Goal: Information Seeking & Learning: Learn about a topic

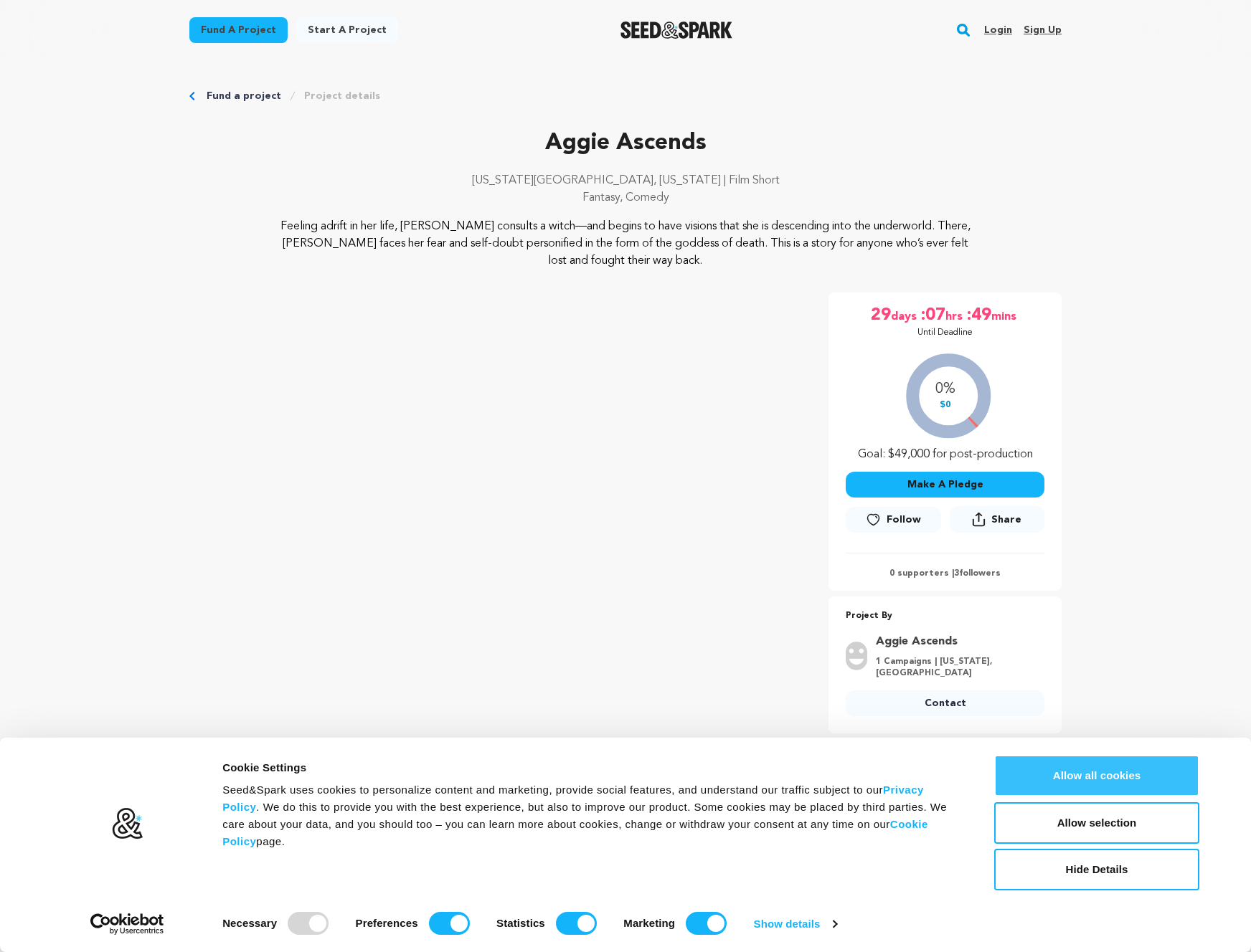
click at [1051, 769] on button "Allow all cookies" at bounding box center [1096, 775] width 205 height 41
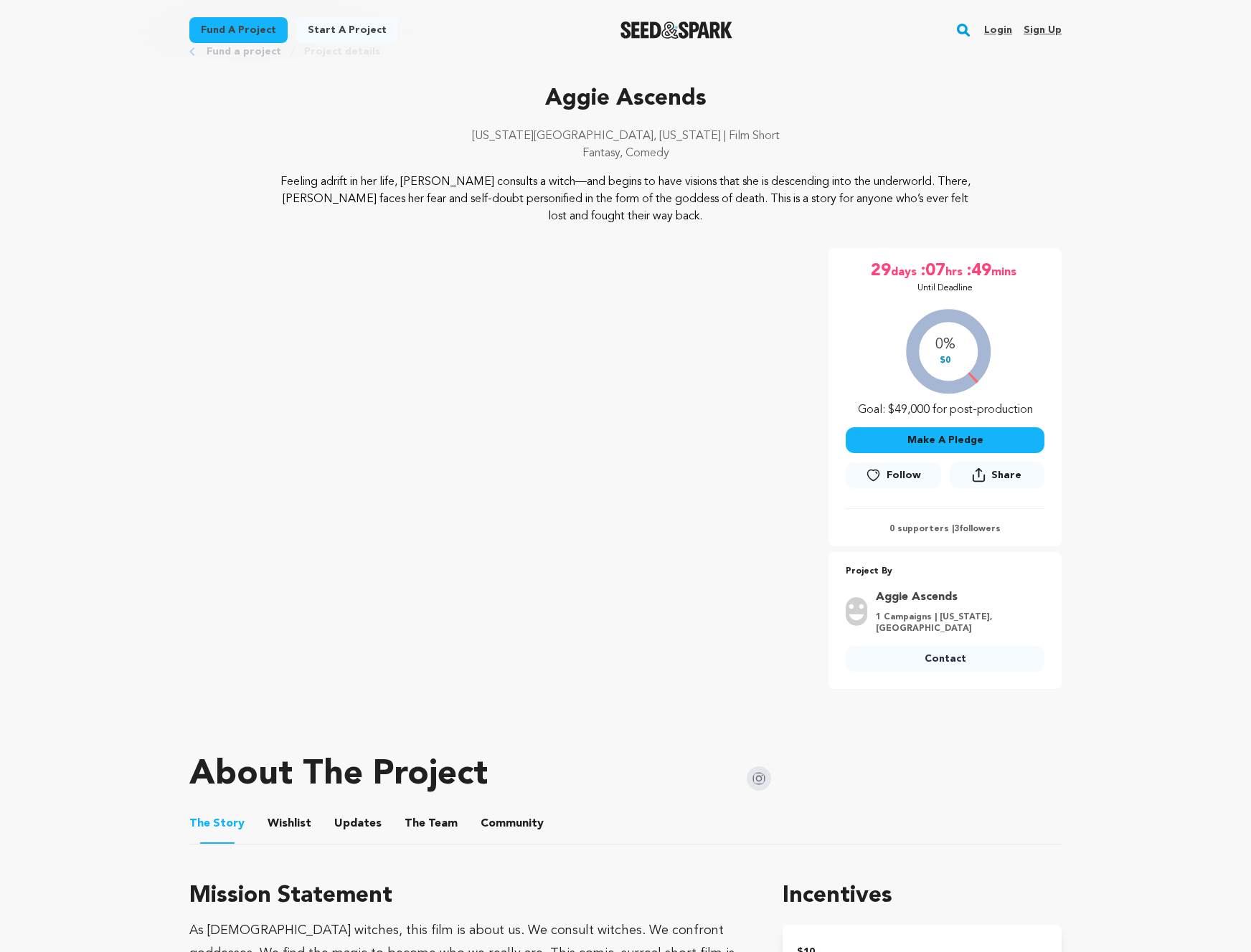
scroll to position [157, 0]
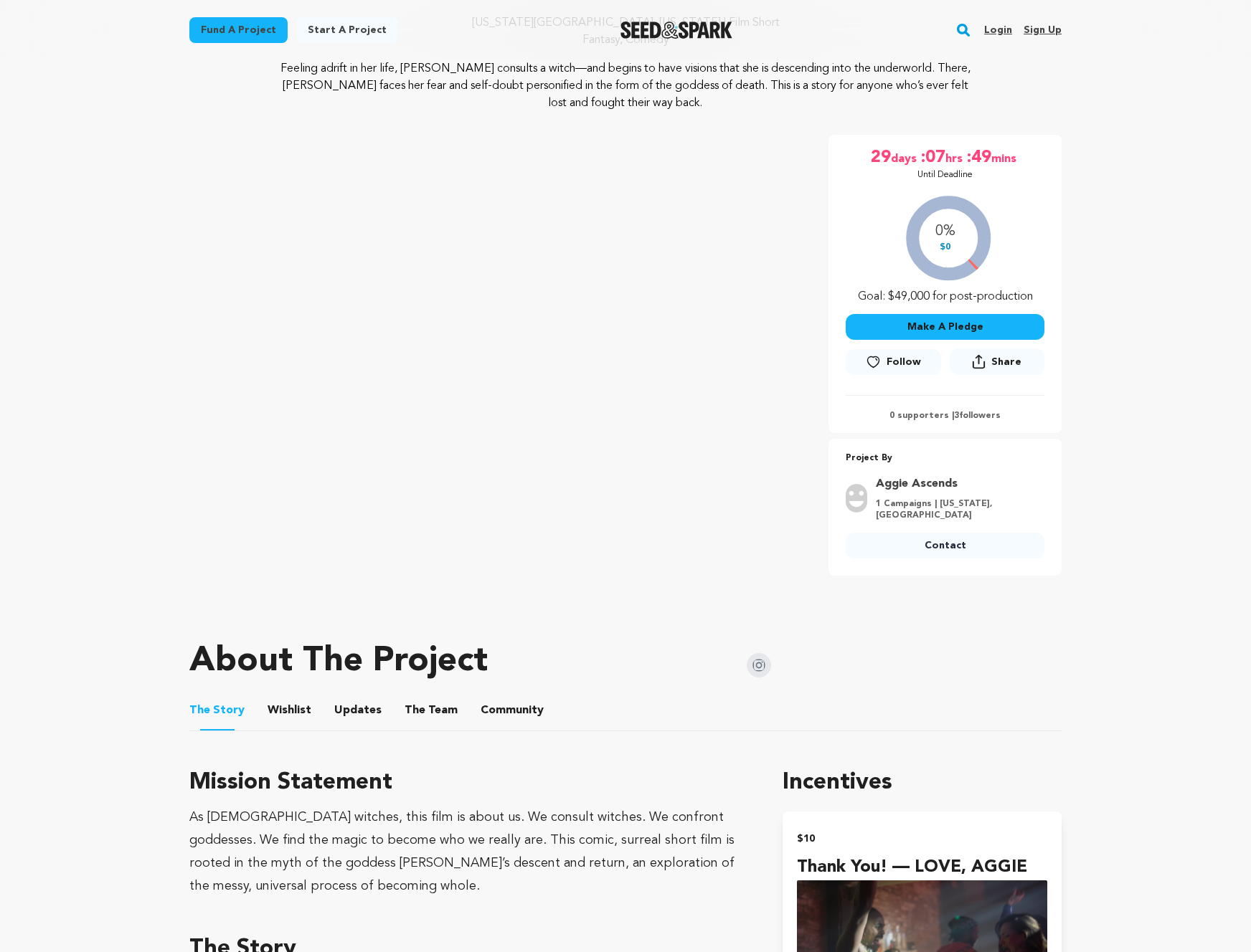
click at [287, 709] on button "Wishlist" at bounding box center [290, 713] width 34 height 34
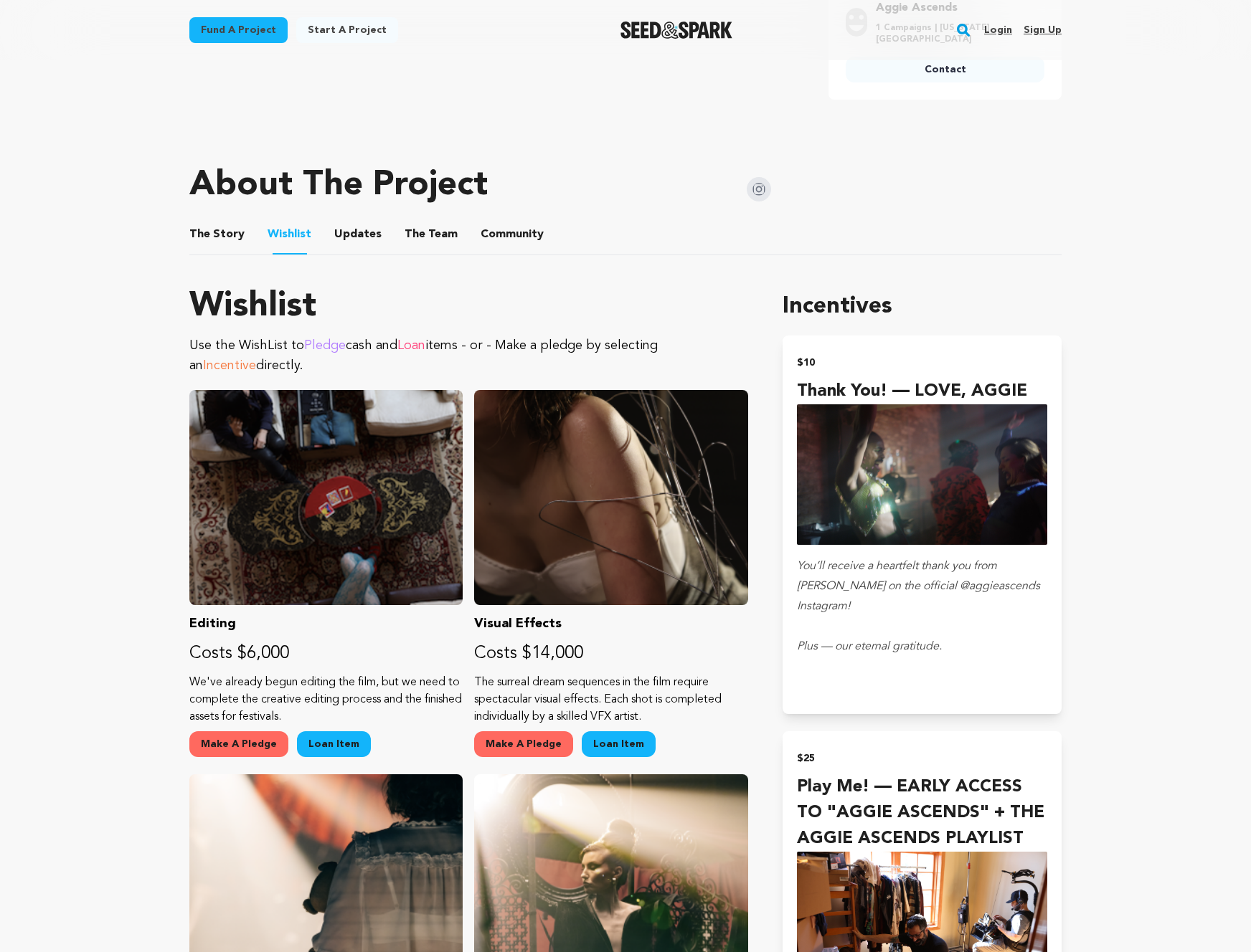
scroll to position [618, 0]
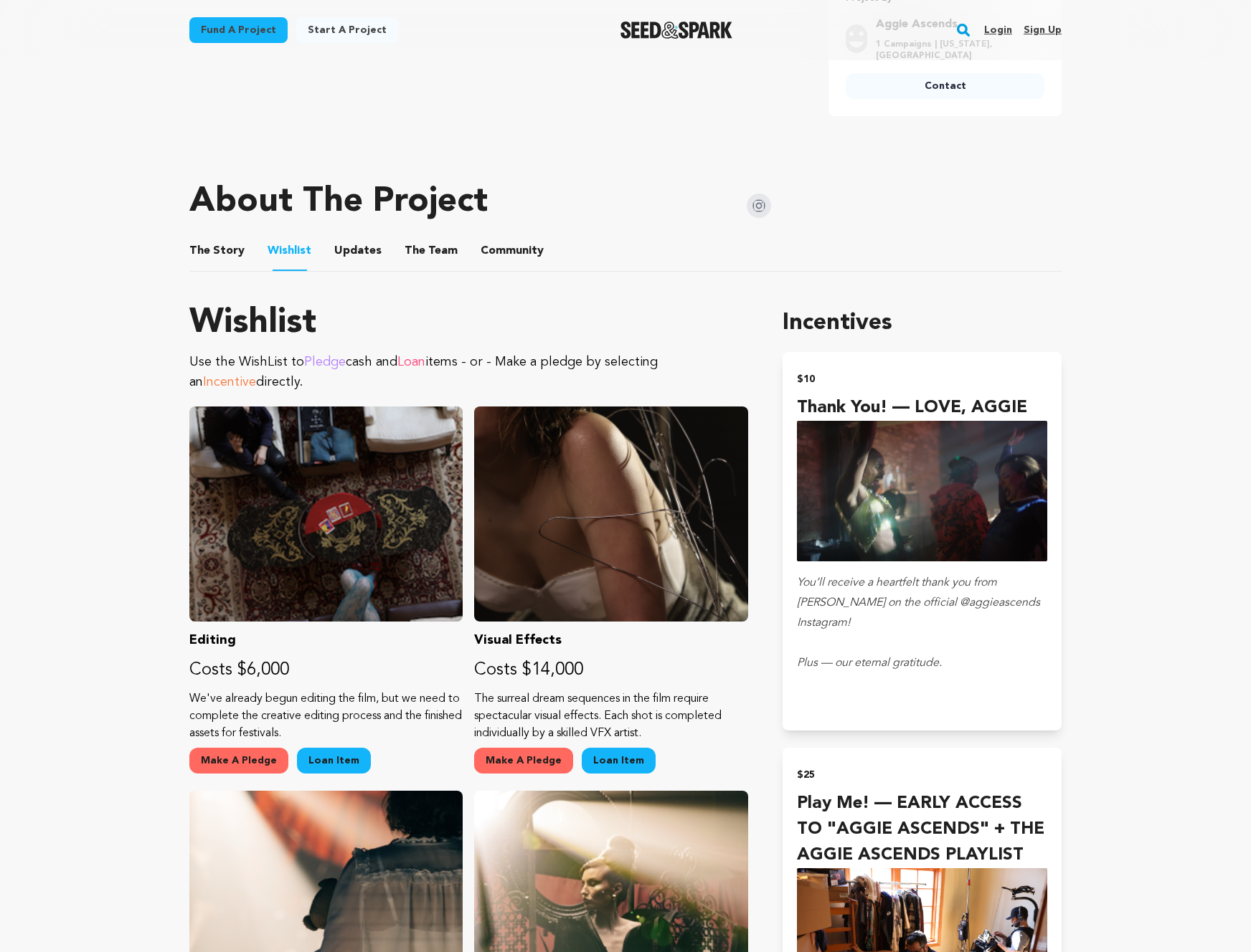
click at [354, 248] on button "Updates" at bounding box center [358, 253] width 34 height 34
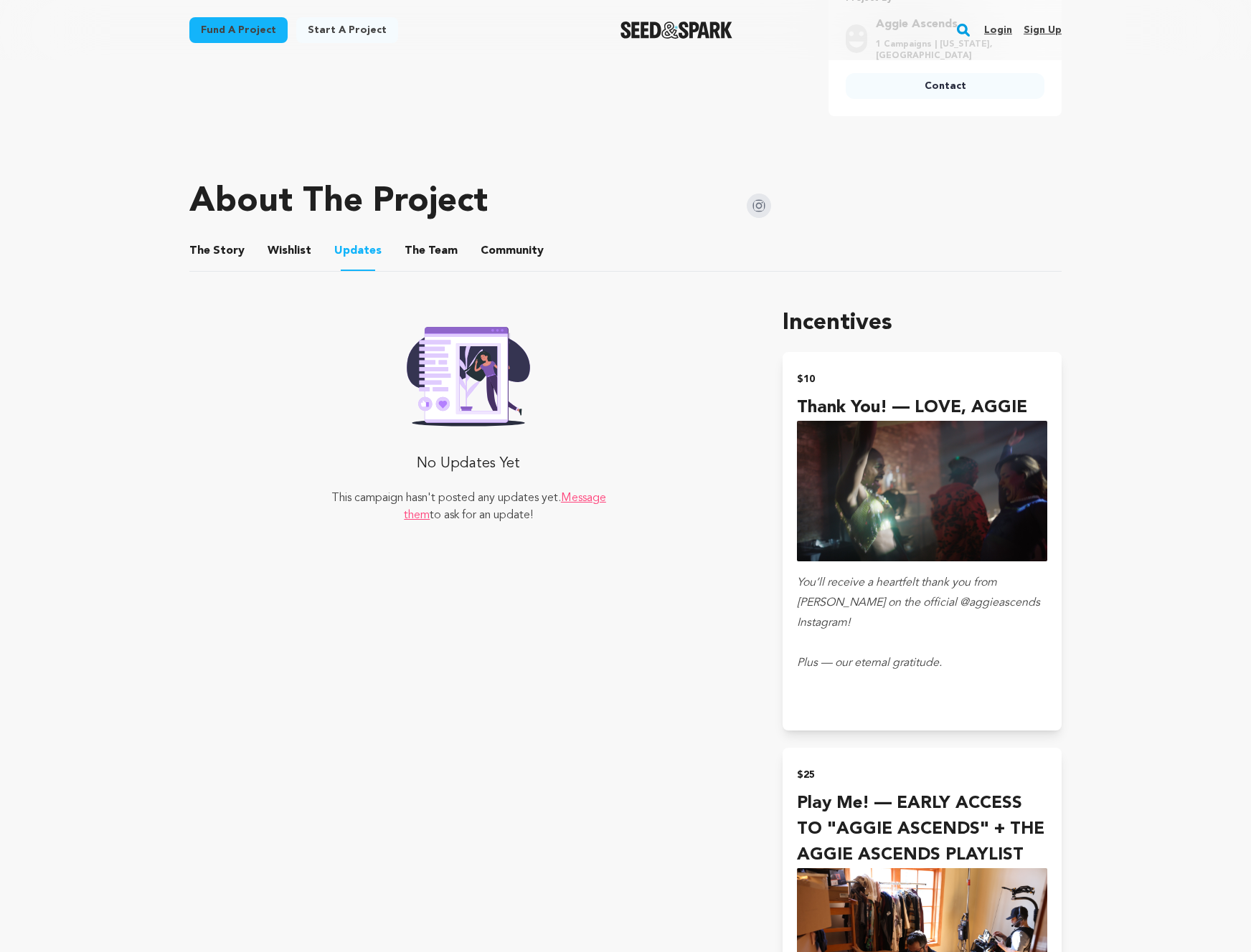
click at [415, 244] on button "The Team" at bounding box center [431, 253] width 34 height 34
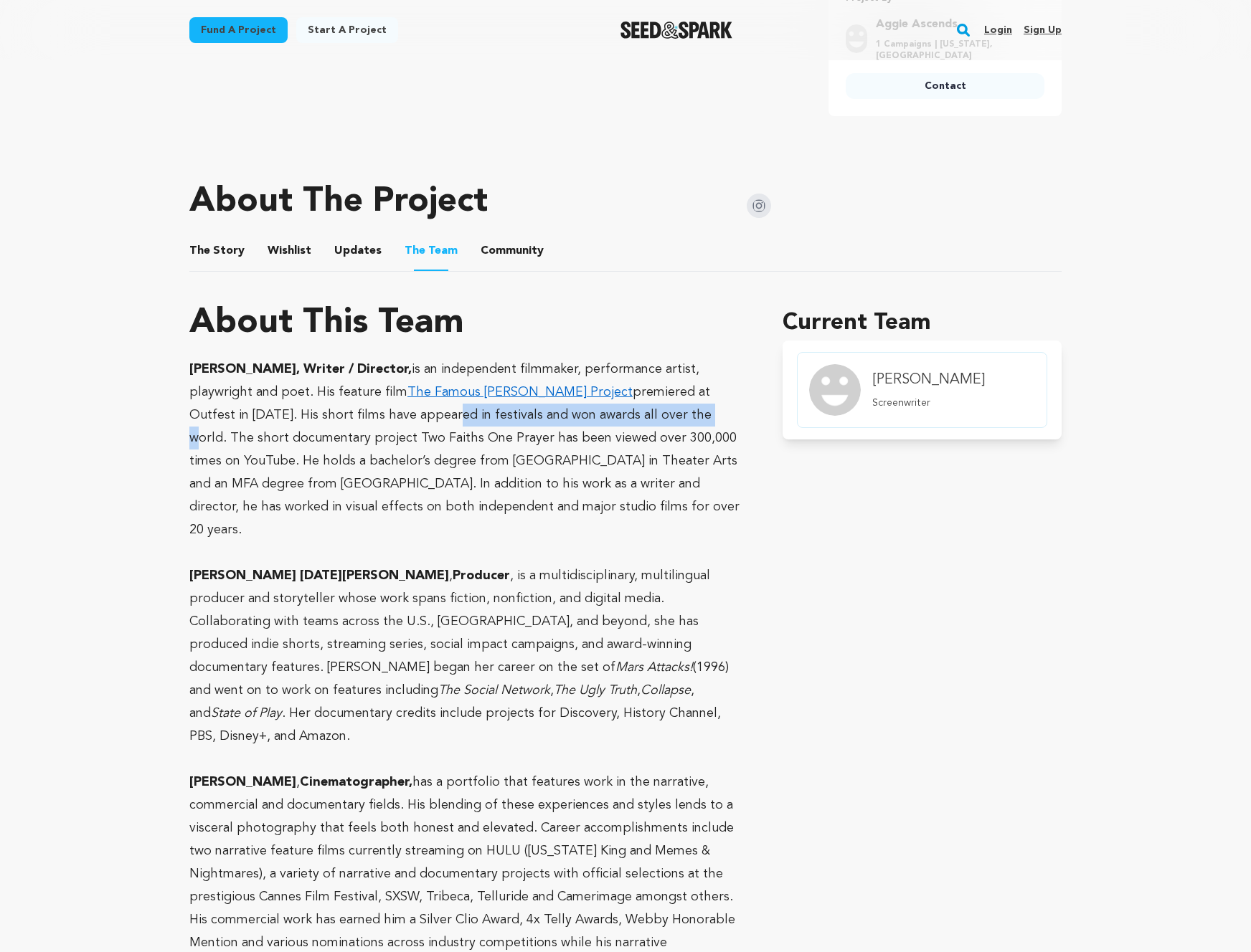
drag, startPoint x: 235, startPoint y: 415, endPoint x: 491, endPoint y: 418, distance: 256.0
click at [491, 418] on p "[PERSON_NAME], Writer / Director, is an independent filmmaker, performance arti…" at bounding box center [468, 450] width 559 height 183
drag, startPoint x: 202, startPoint y: 437, endPoint x: 343, endPoint y: 433, distance: 141.1
click at [343, 433] on p "[PERSON_NAME], Writer / Director, is an independent filmmaker, performance arti…" at bounding box center [468, 450] width 559 height 183
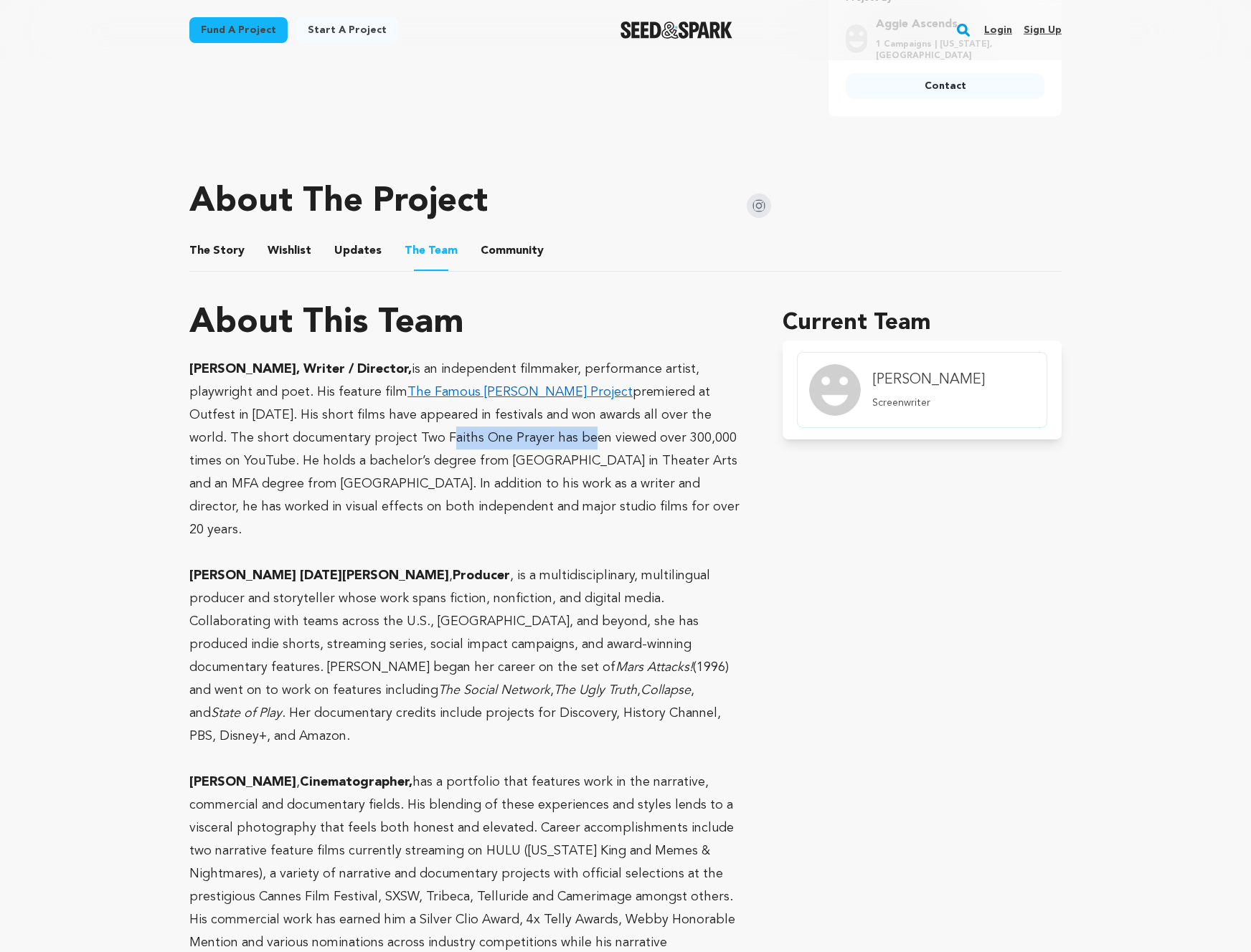
click at [343, 433] on p "[PERSON_NAME], Writer / Director, is an independent filmmaker, performance arti…" at bounding box center [468, 450] width 559 height 183
drag, startPoint x: 275, startPoint y: 460, endPoint x: 375, endPoint y: 458, distance: 100.0
click at [375, 458] on p "[PERSON_NAME], Writer / Director, is an independent filmmaker, performance arti…" at bounding box center [468, 450] width 559 height 183
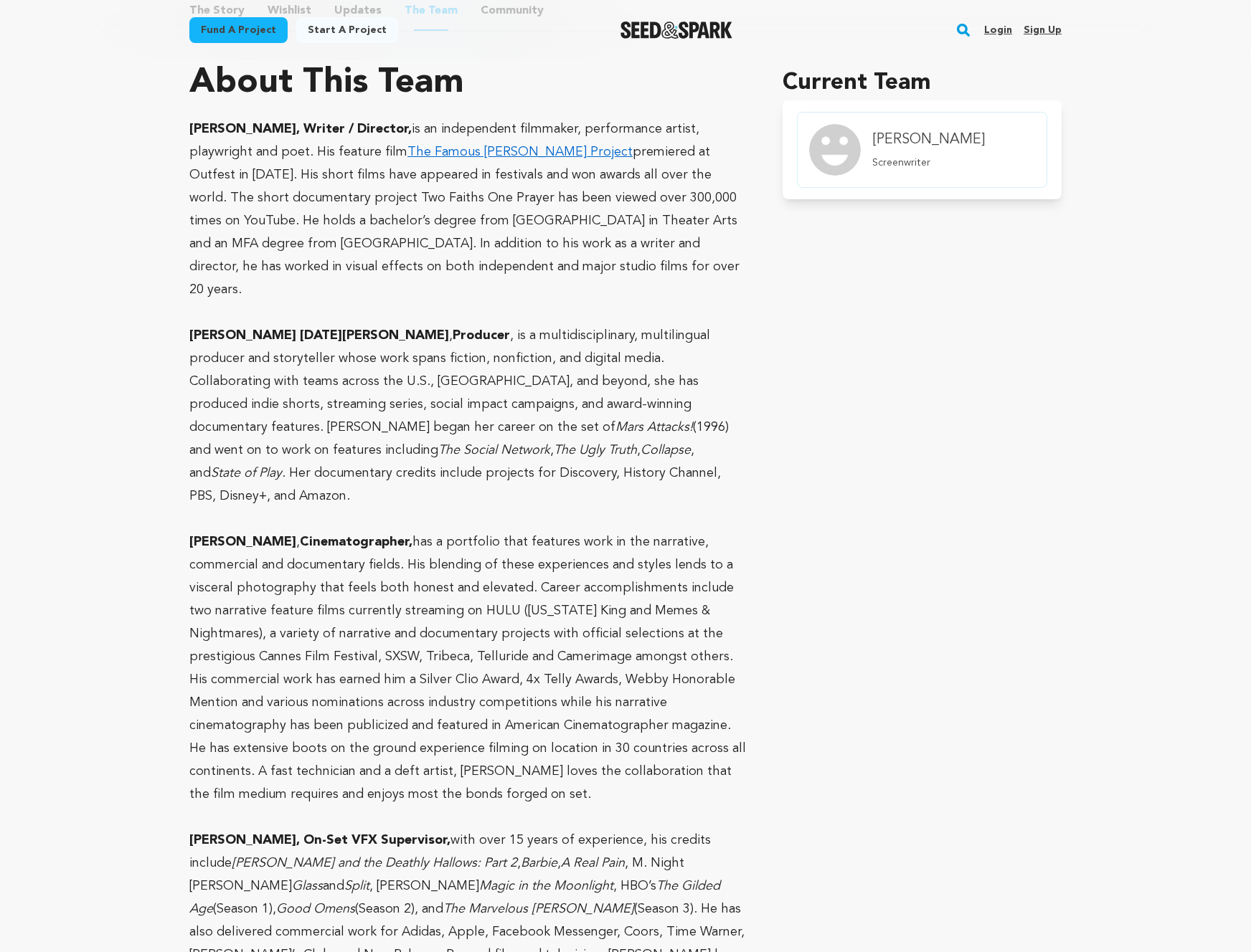
scroll to position [920, 0]
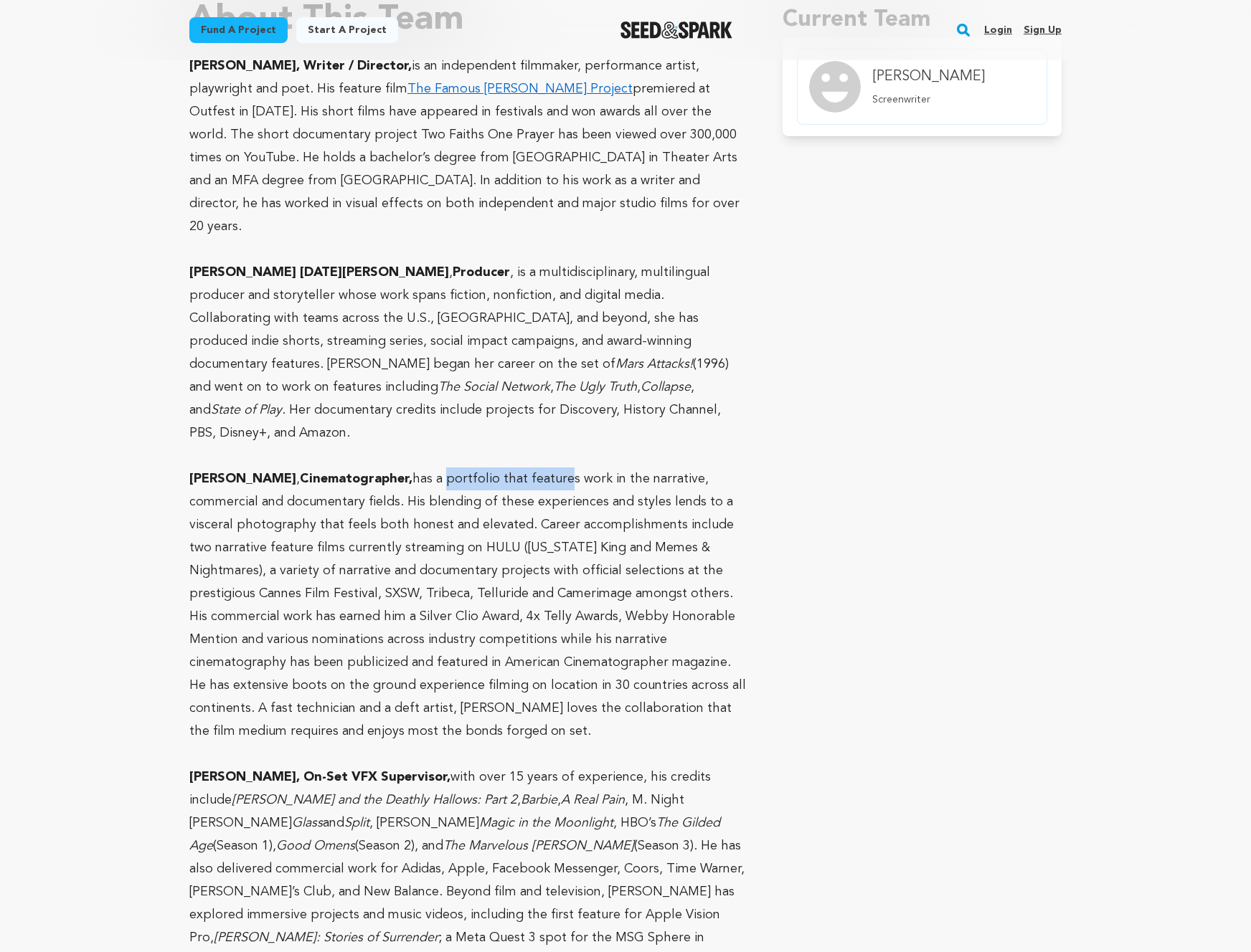
drag, startPoint x: 434, startPoint y: 431, endPoint x: 522, endPoint y: 431, distance: 88.0
click at [522, 467] on p "[PERSON_NAME] , Cinematographer," at bounding box center [468, 605] width 559 height 275
drag, startPoint x: 300, startPoint y: 453, endPoint x: 517, endPoint y: 453, distance: 217.0
click at [517, 467] on p "[PERSON_NAME] , Cinematographer," at bounding box center [468, 605] width 559 height 275
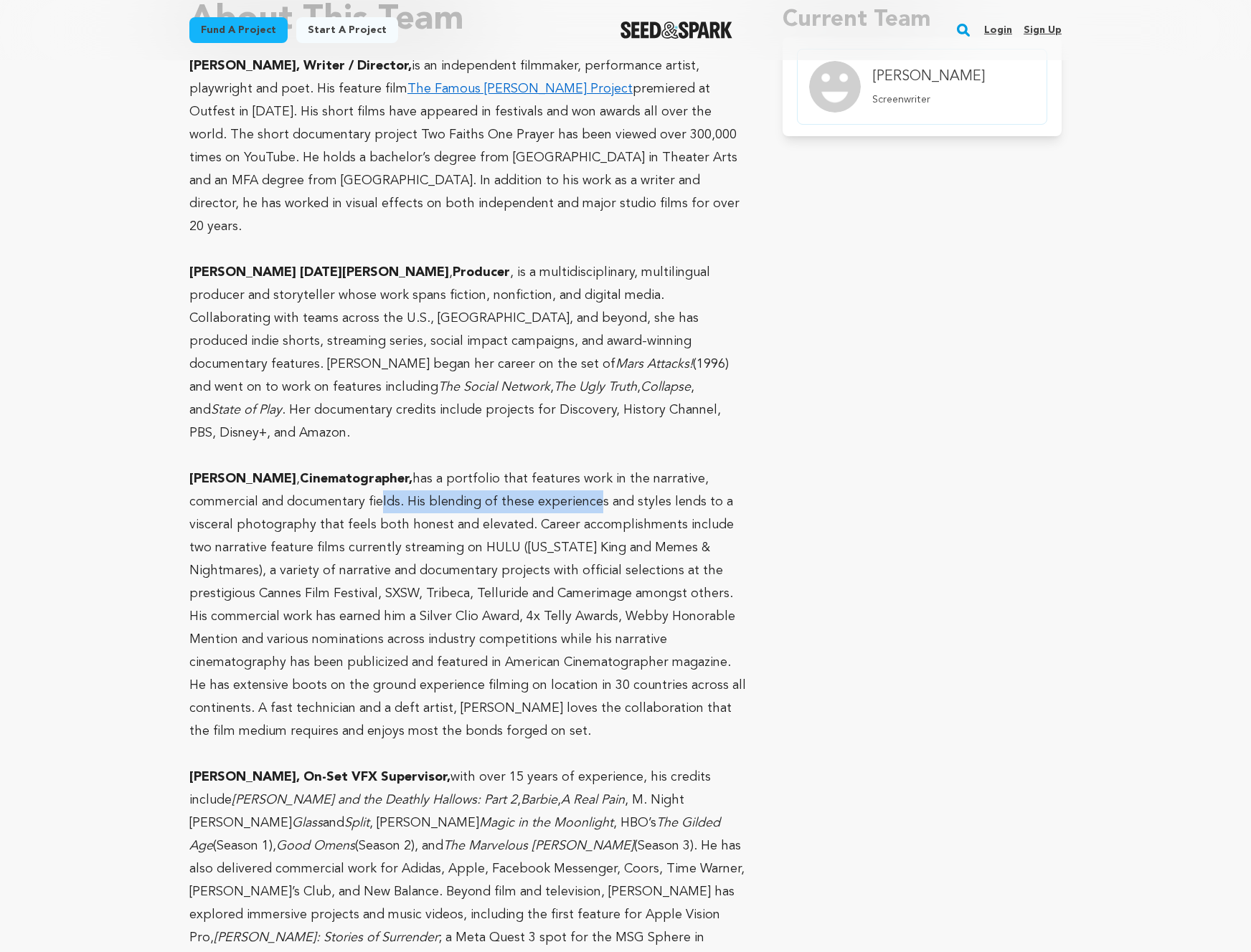
click at [517, 467] on p "[PERSON_NAME] , Cinematographer," at bounding box center [468, 605] width 559 height 275
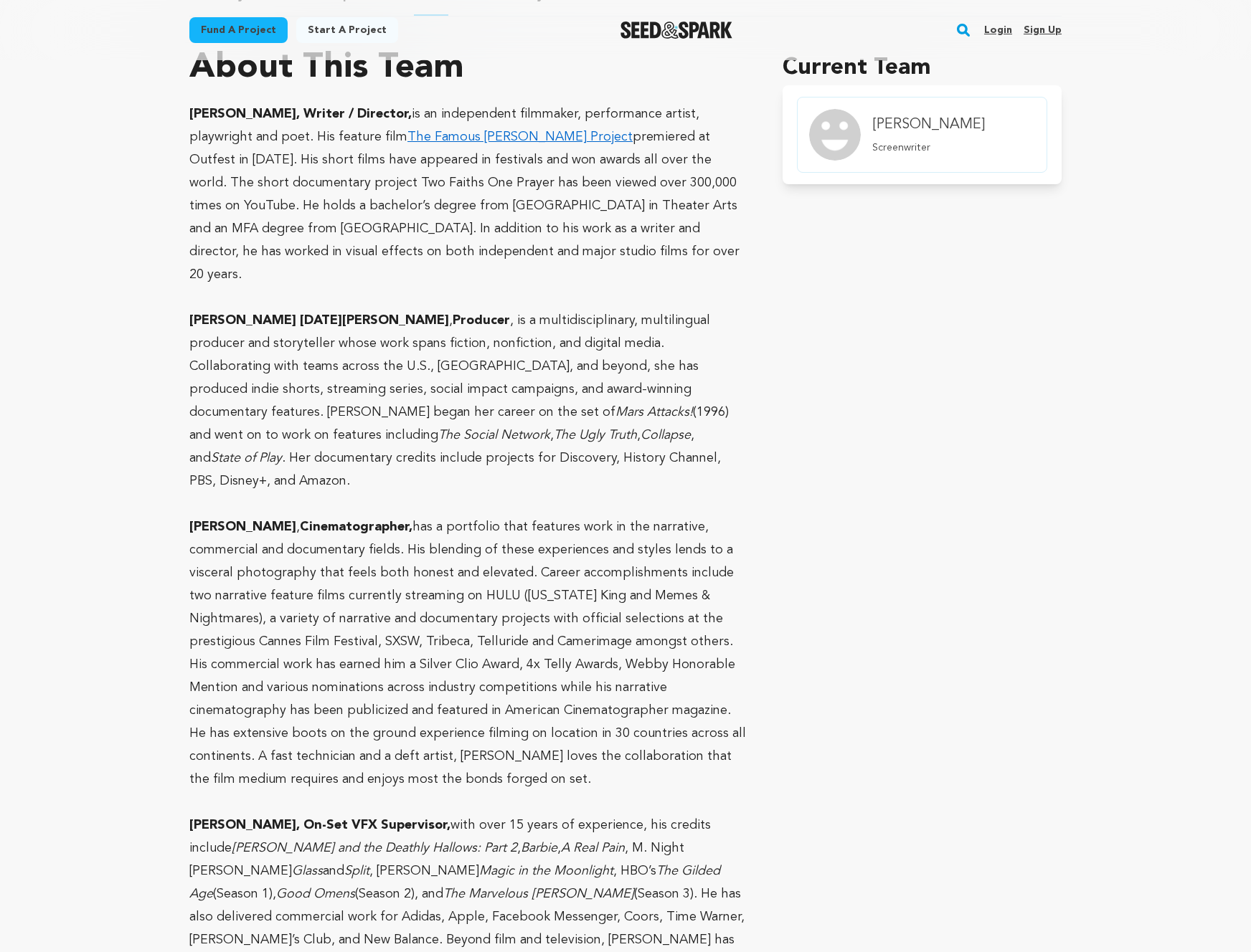
scroll to position [0, 0]
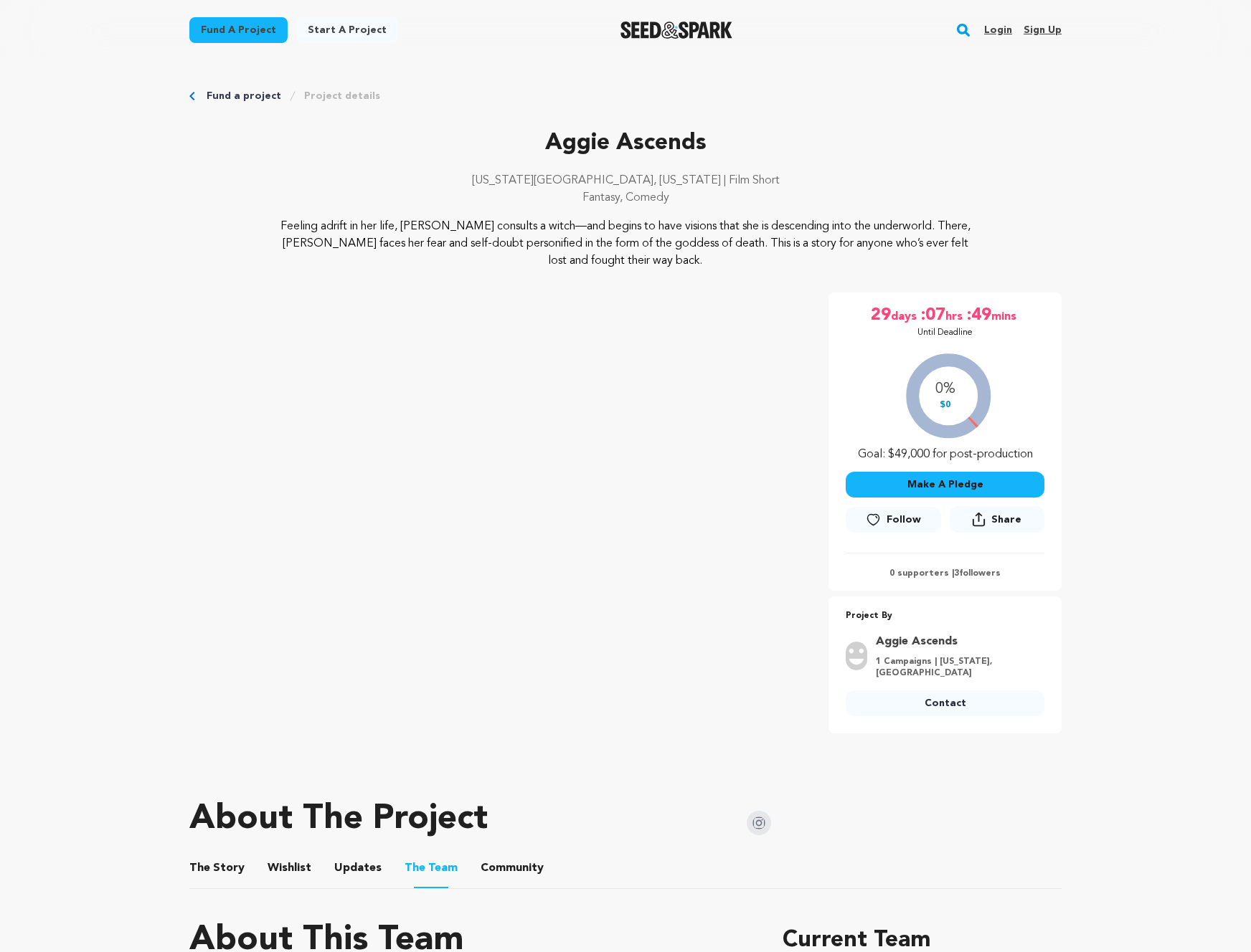
click at [1024, 433] on div "0% $0 Goal: $49,000 for post-production" at bounding box center [944, 403] width 199 height 119
click at [974, 424] on div "0% $0 Goal: $49,000 for post-production" at bounding box center [944, 403] width 199 height 119
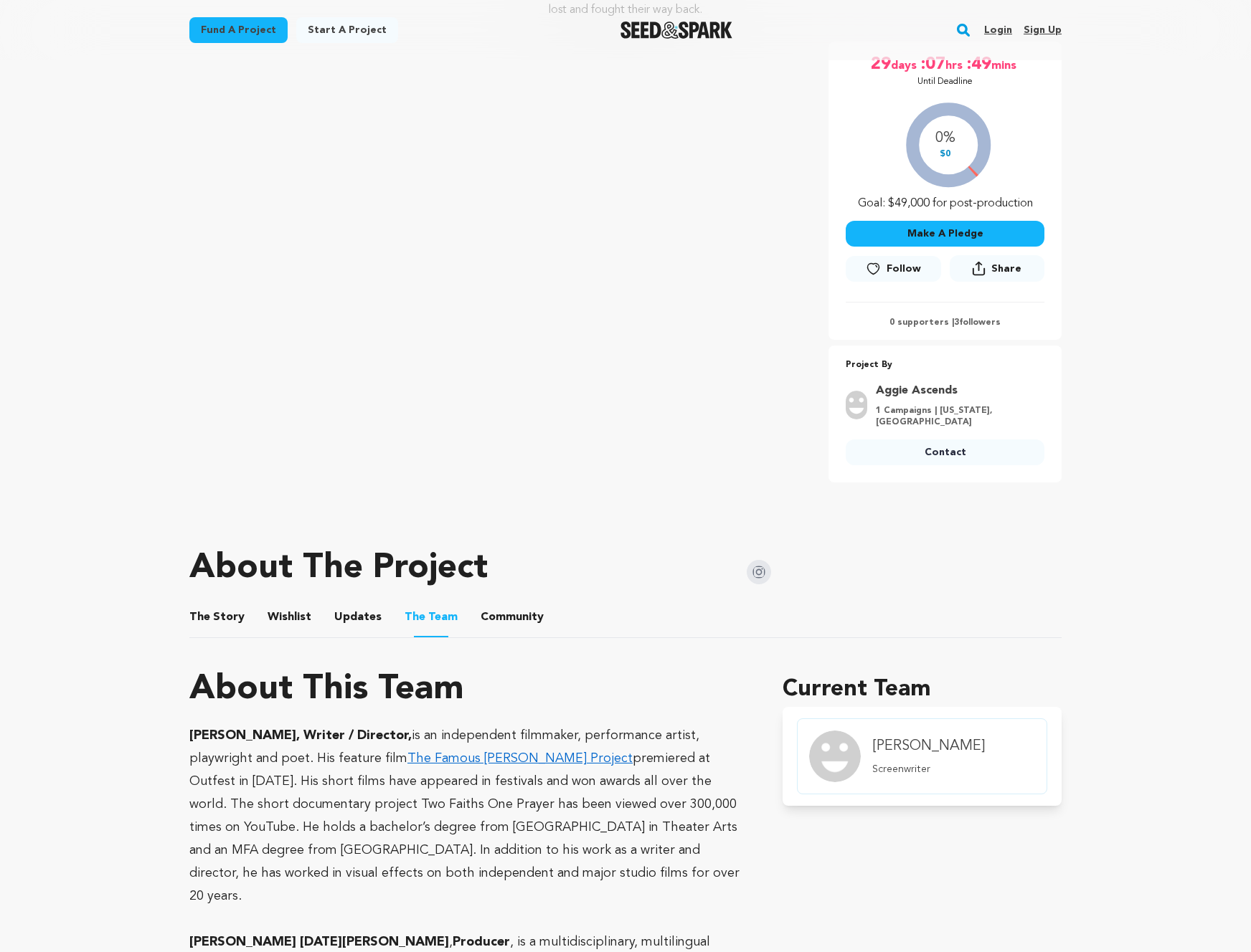
scroll to position [263, 0]
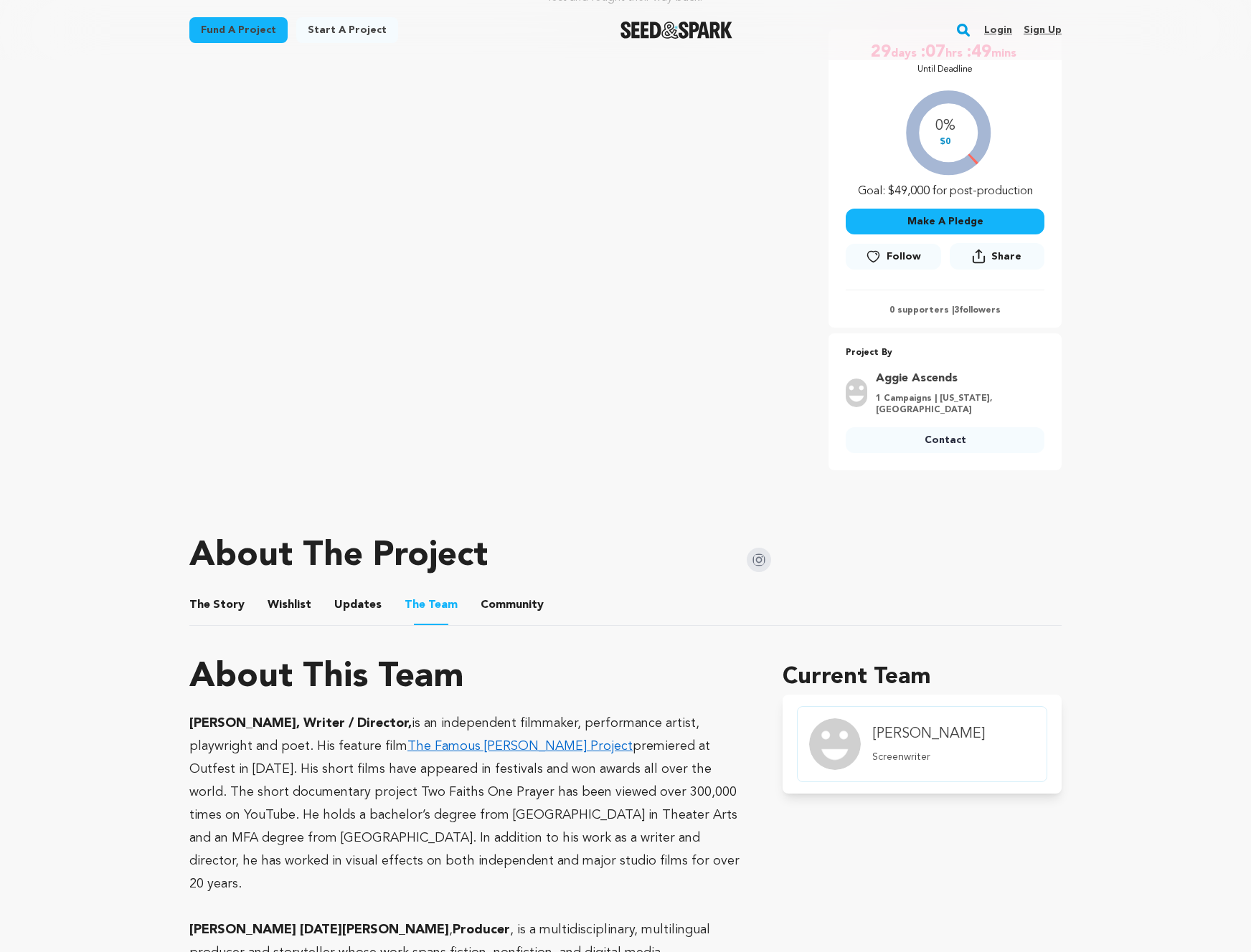
click at [494, 606] on button "Community" at bounding box center [511, 608] width 34 height 34
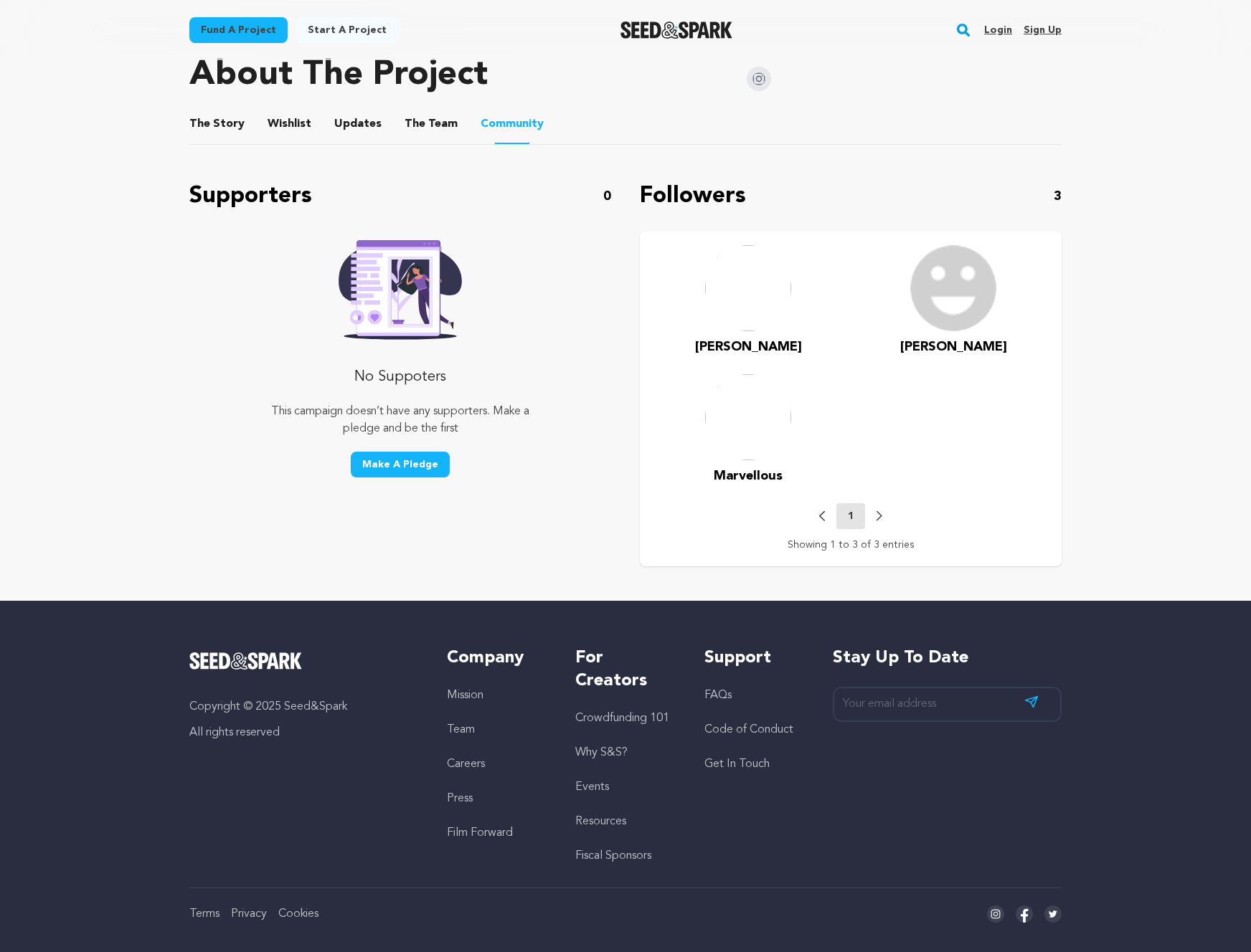
scroll to position [760, 0]
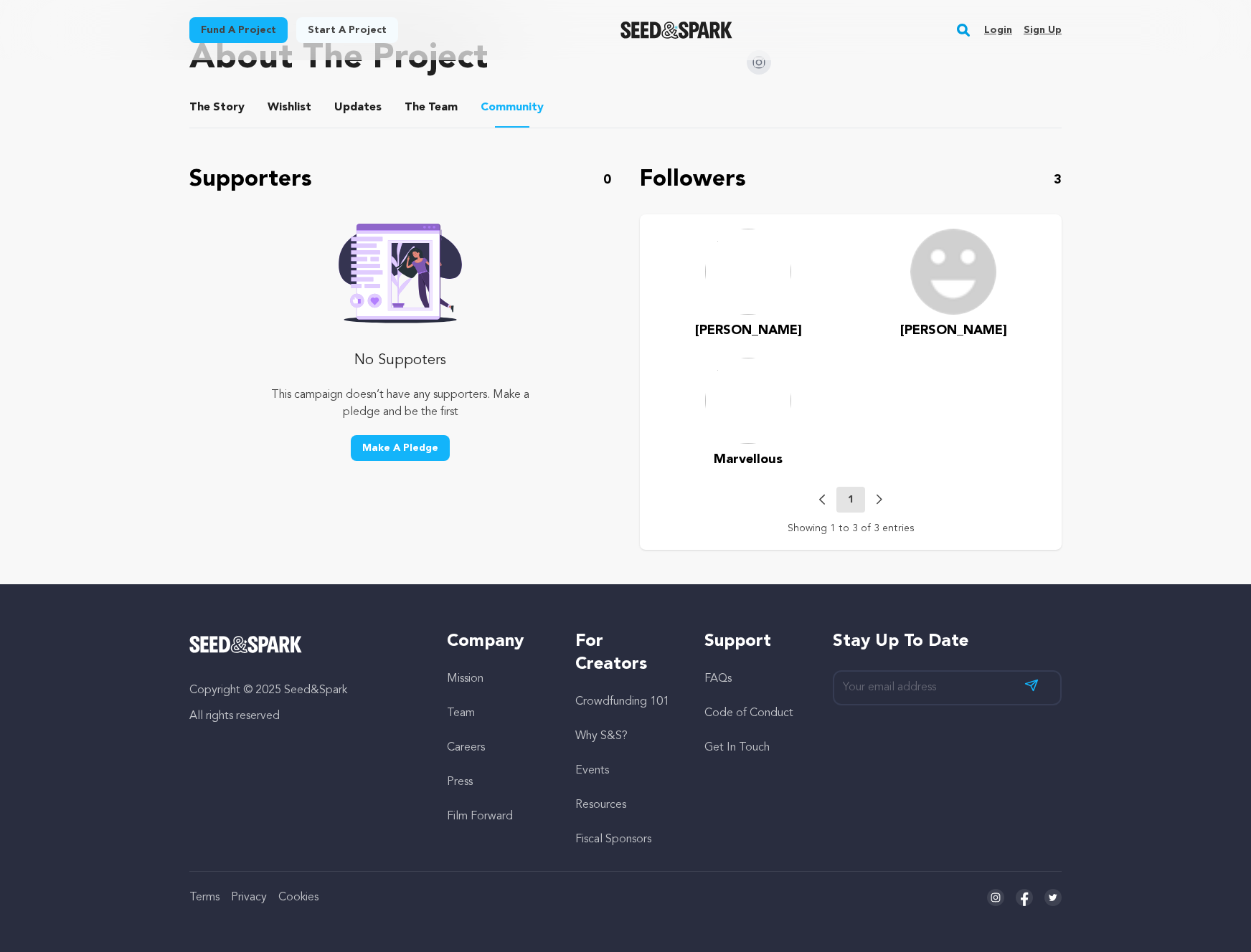
click at [828, 282] on div "[PERSON_NAME]" at bounding box center [748, 285] width 188 height 112
click at [817, 497] on nav "Previous 1 Next Showing 1 to 3 of 3 entries" at bounding box center [851, 511] width 393 height 49
